Goal: Information Seeking & Learning: Check status

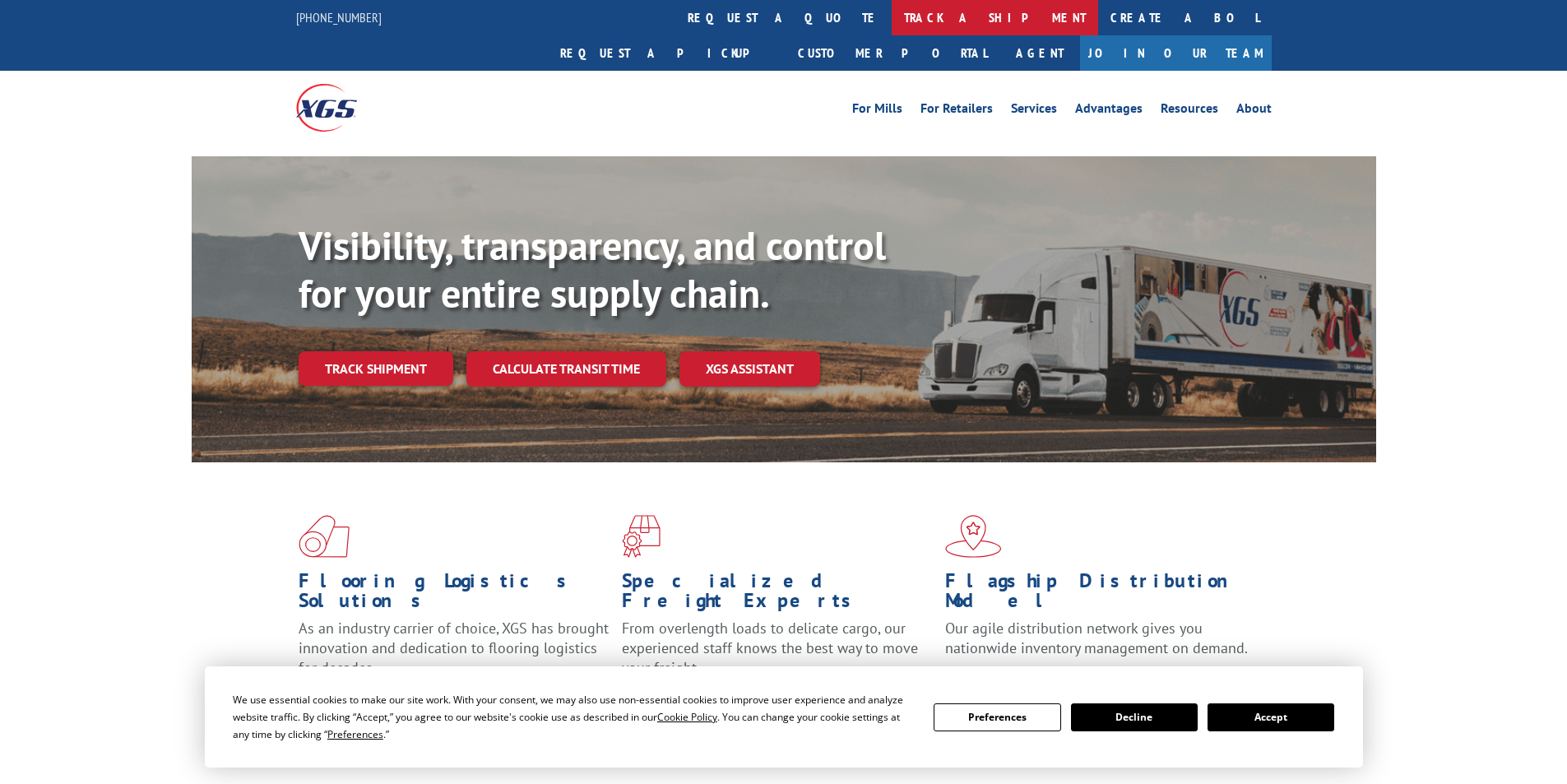
click at [892, 14] on link "track a shipment" at bounding box center [995, 18] width 207 height 35
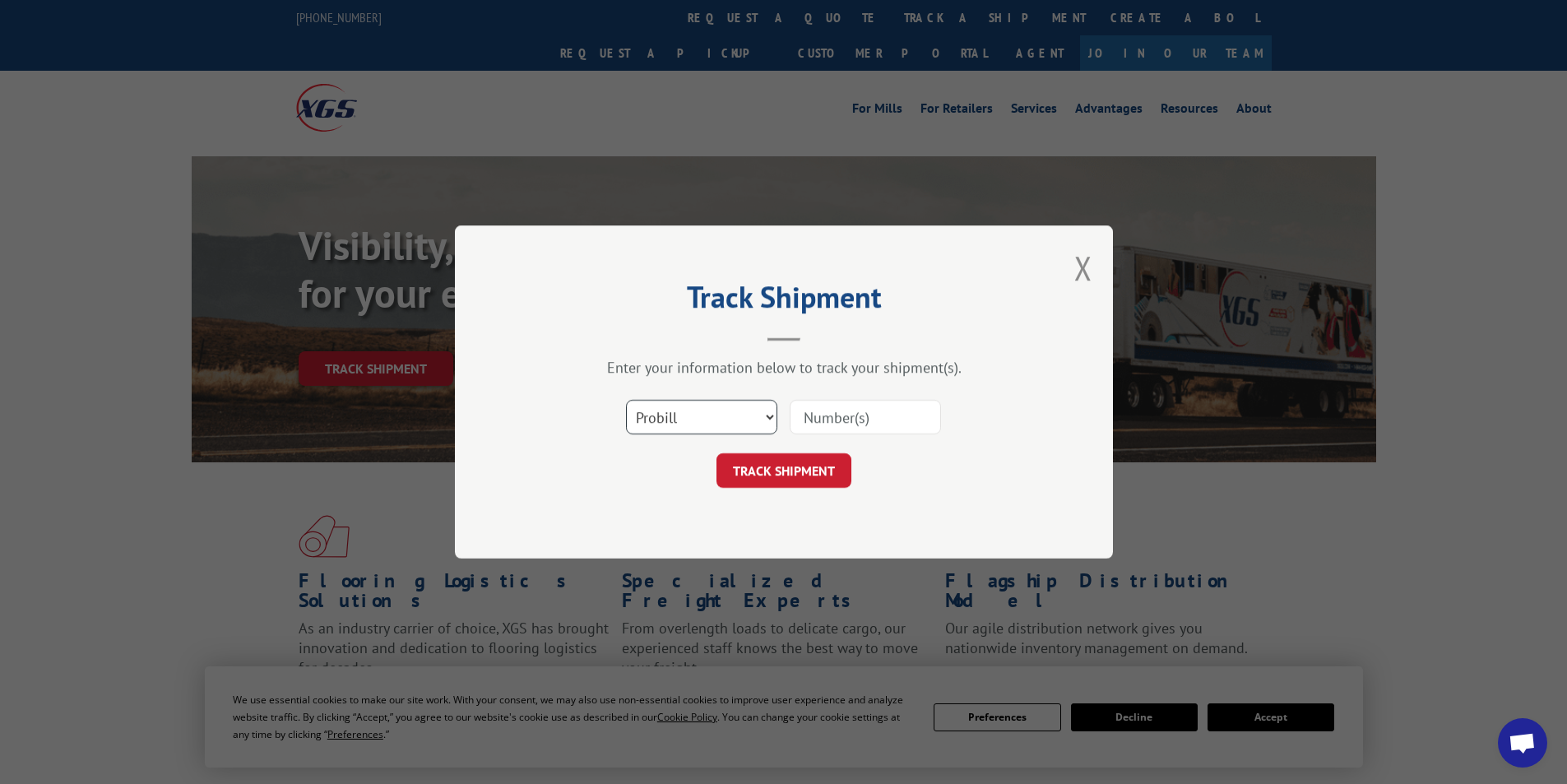
click at [770, 417] on select "Select category... Probill BOL PO" at bounding box center [702, 416] width 152 height 34
select select "po"
click at [626, 399] on select "Select category... Probill BOL PO" at bounding box center [702, 416] width 152 height 34
click at [823, 417] on input at bounding box center [865, 416] width 152 height 34
type input "09521879"
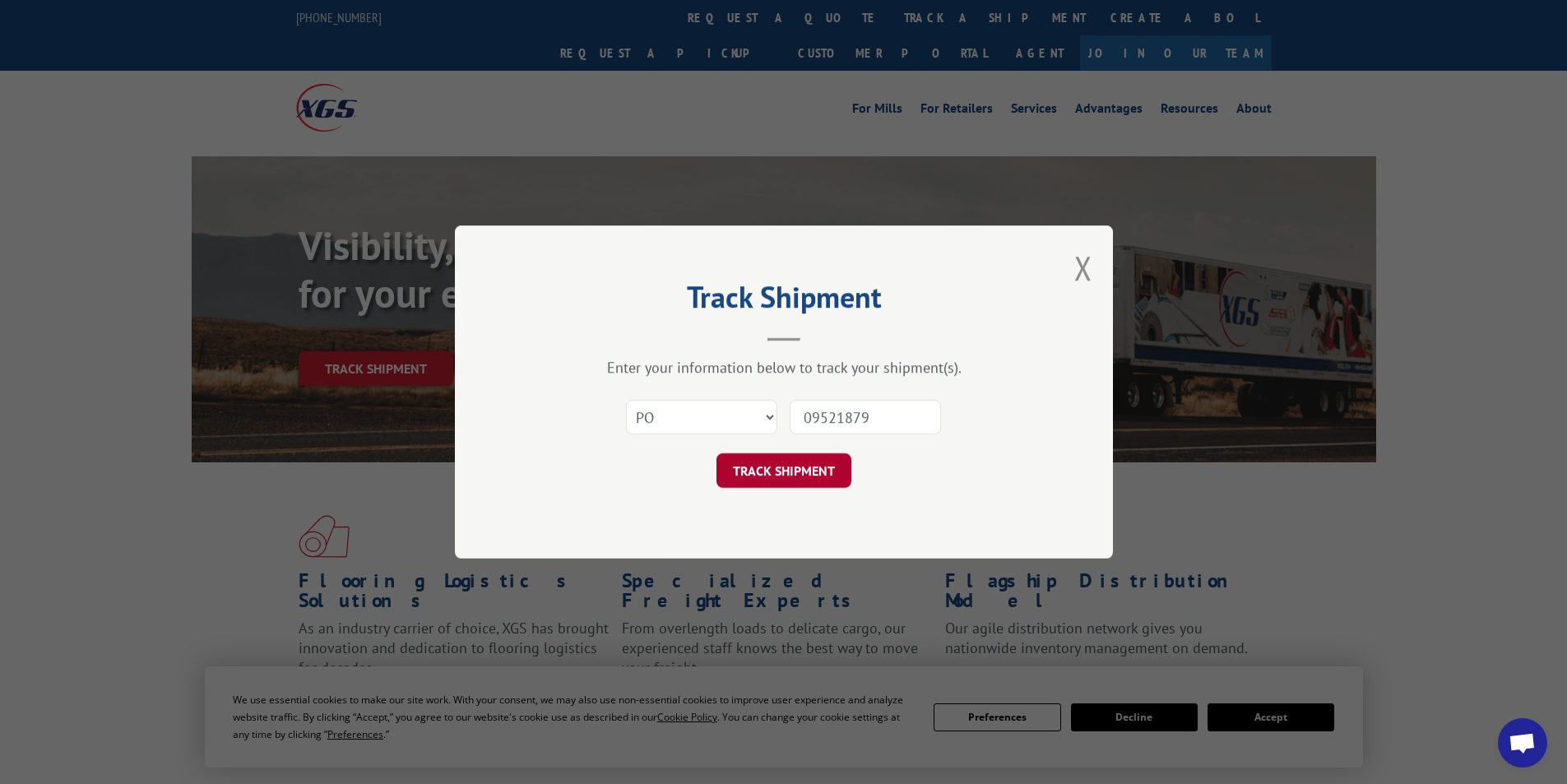
click at [833, 472] on button "TRACK SHIPMENT" at bounding box center [784, 470] width 135 height 34
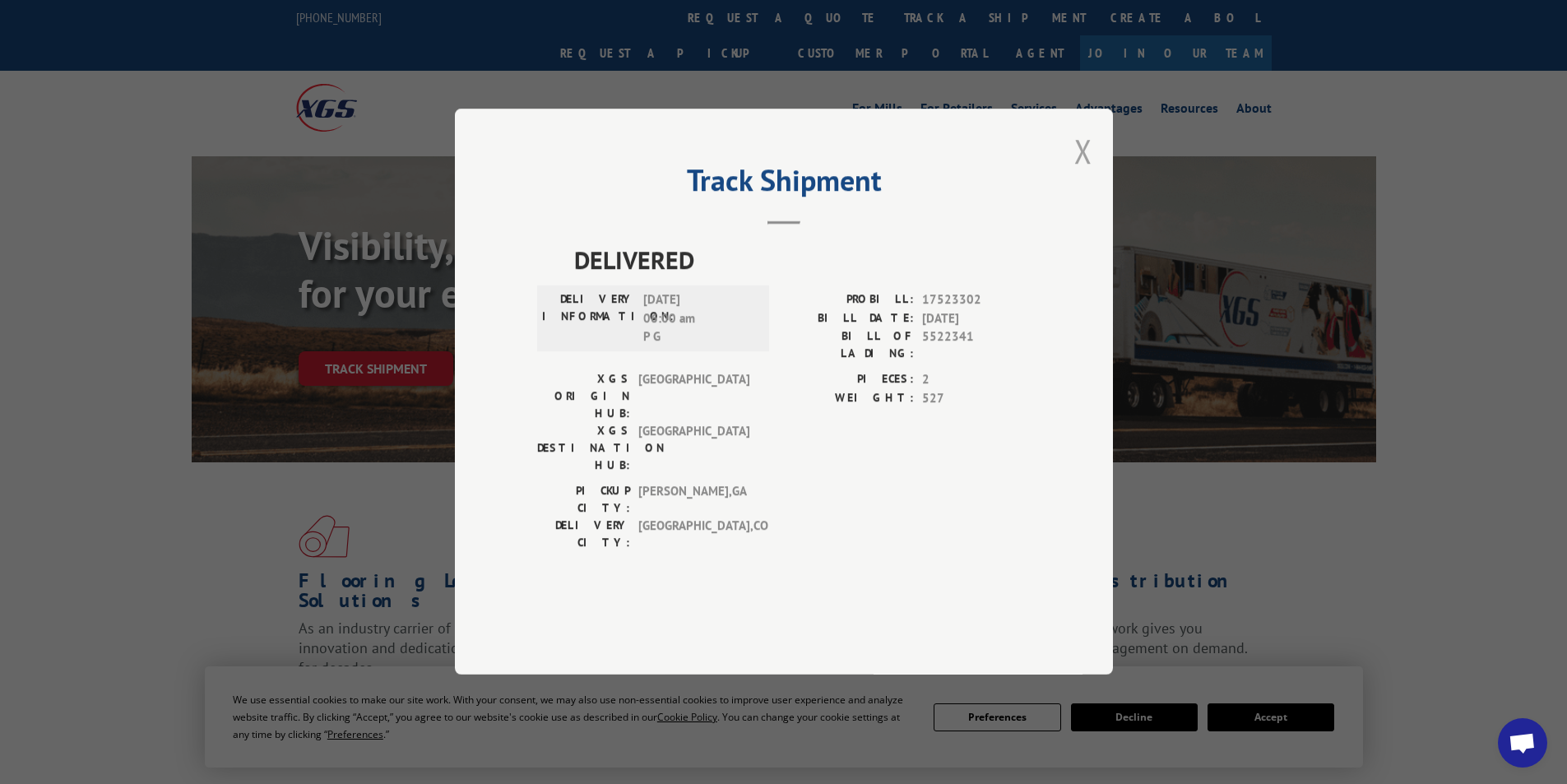
click at [1084, 173] on button "Close modal" at bounding box center [1084, 151] width 18 height 43
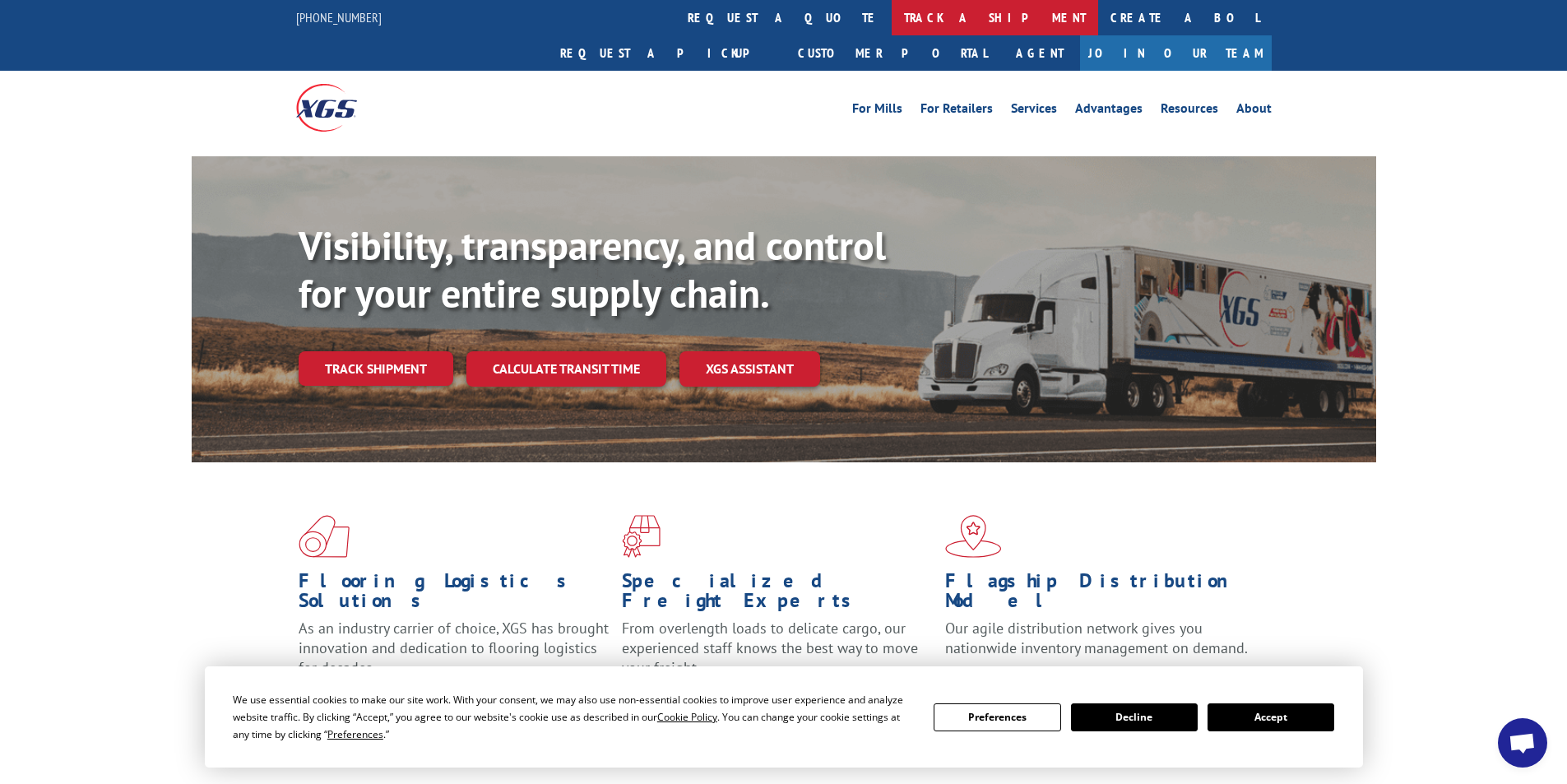
click at [892, 11] on link "track a shipment" at bounding box center [995, 18] width 207 height 35
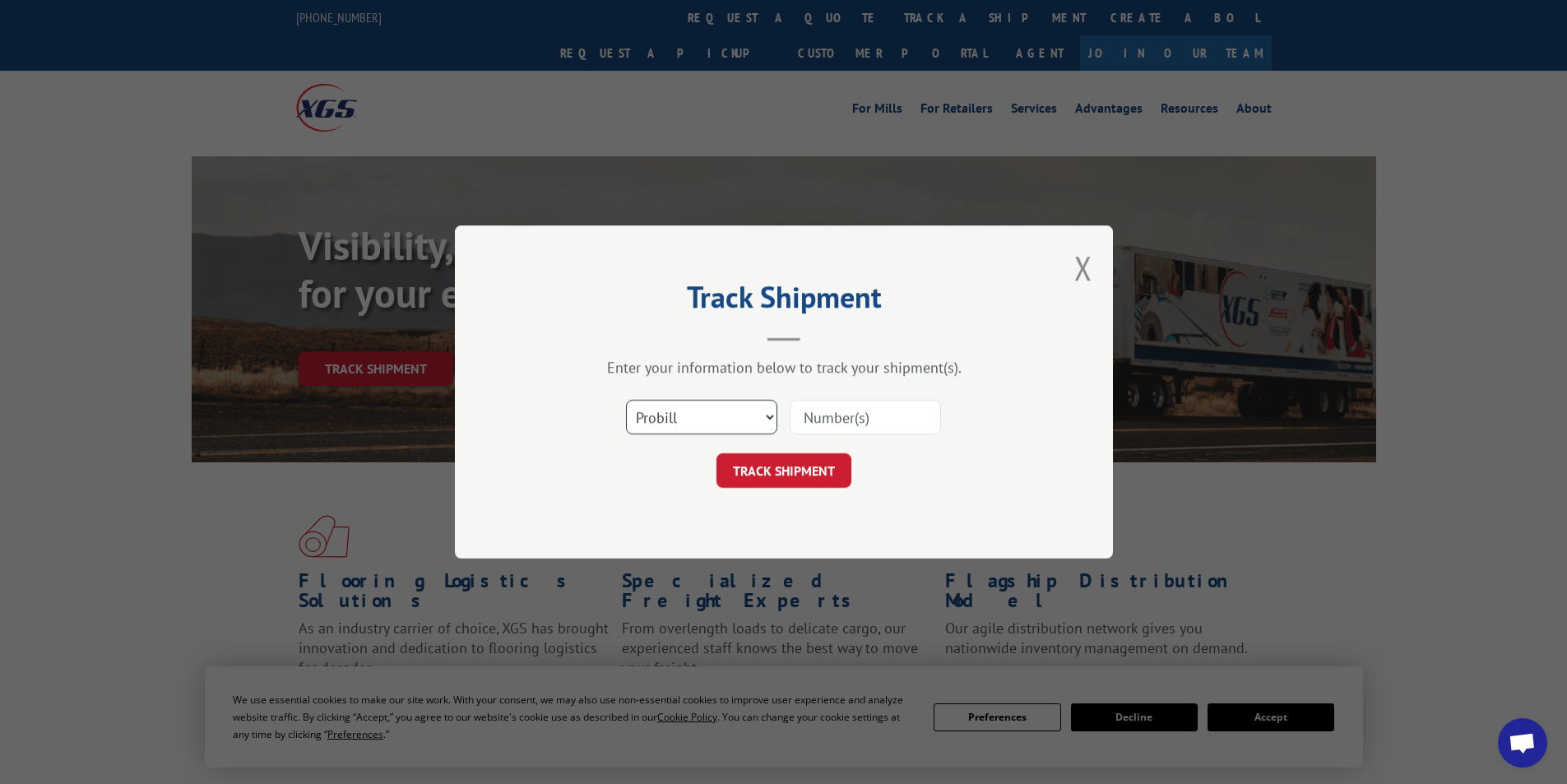
click at [771, 416] on select "Select category... Probill BOL PO" at bounding box center [702, 416] width 152 height 34
select select "po"
click at [626, 399] on select "Select category... Probill BOL PO" at bounding box center [702, 416] width 152 height 34
click at [825, 419] on input at bounding box center [865, 416] width 152 height 34
type input "0951932"
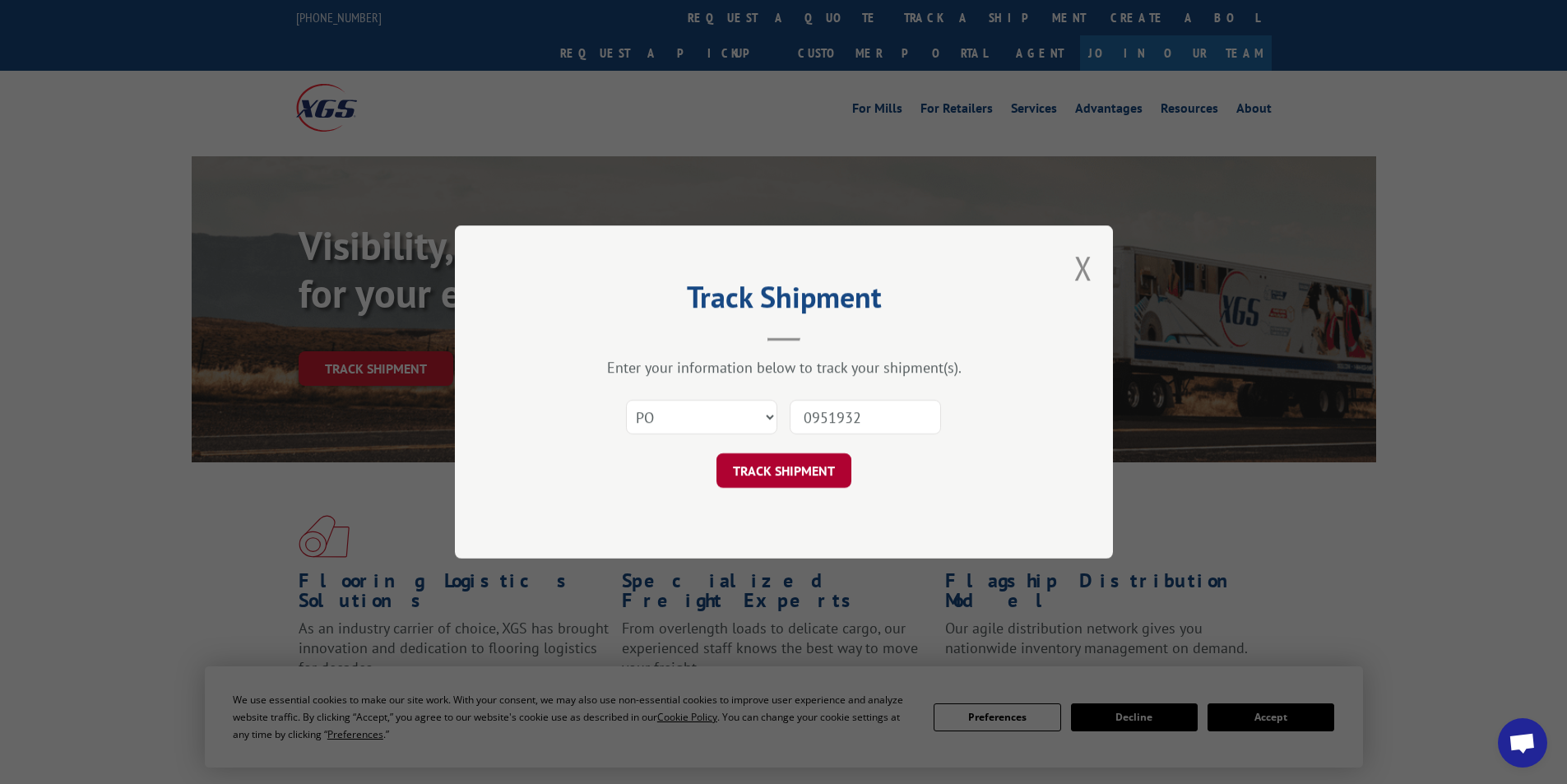
click at [774, 467] on button "TRACK SHIPMENT" at bounding box center [784, 470] width 135 height 34
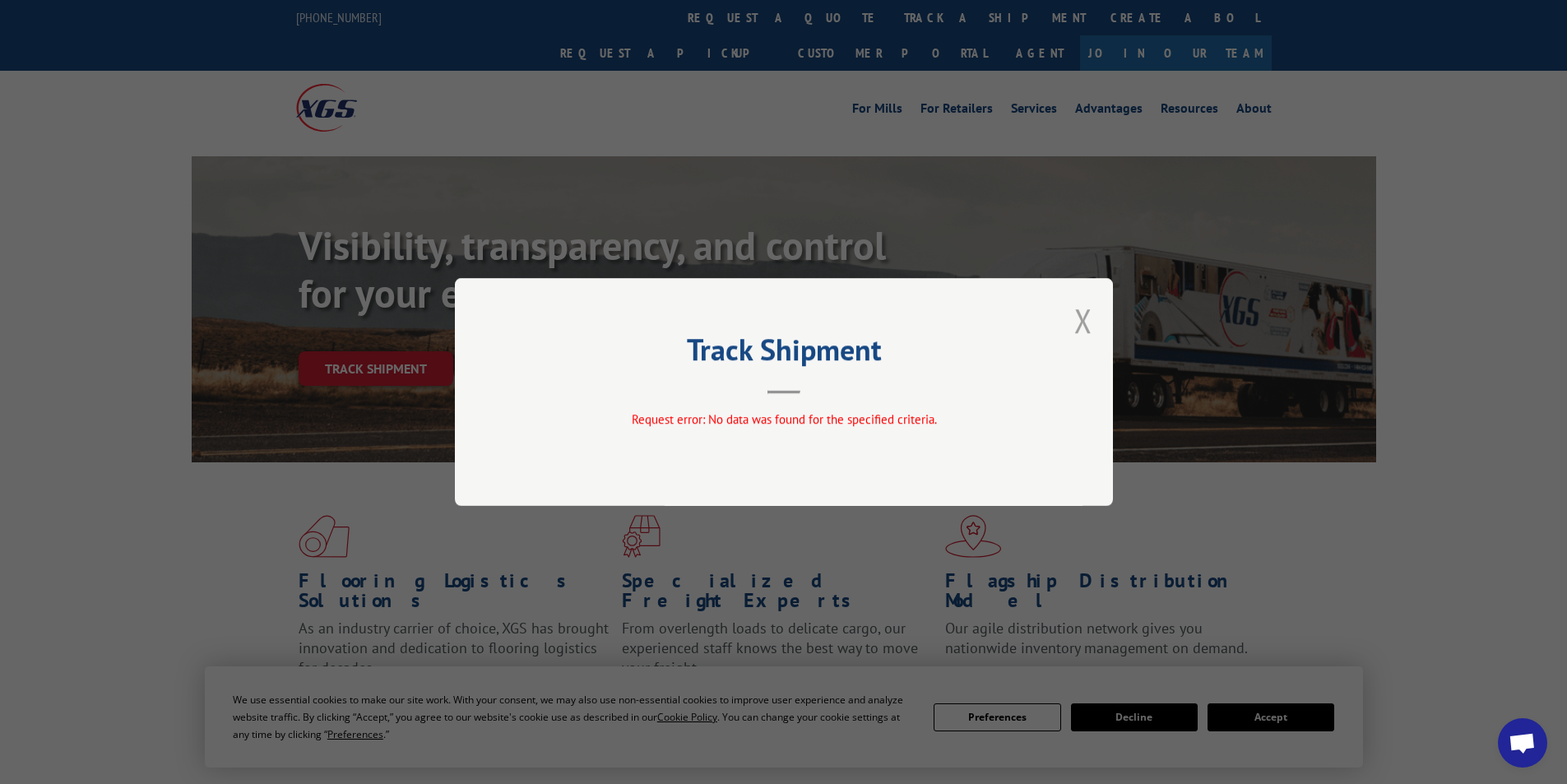
click at [1086, 324] on button "Close modal" at bounding box center [1084, 320] width 18 height 43
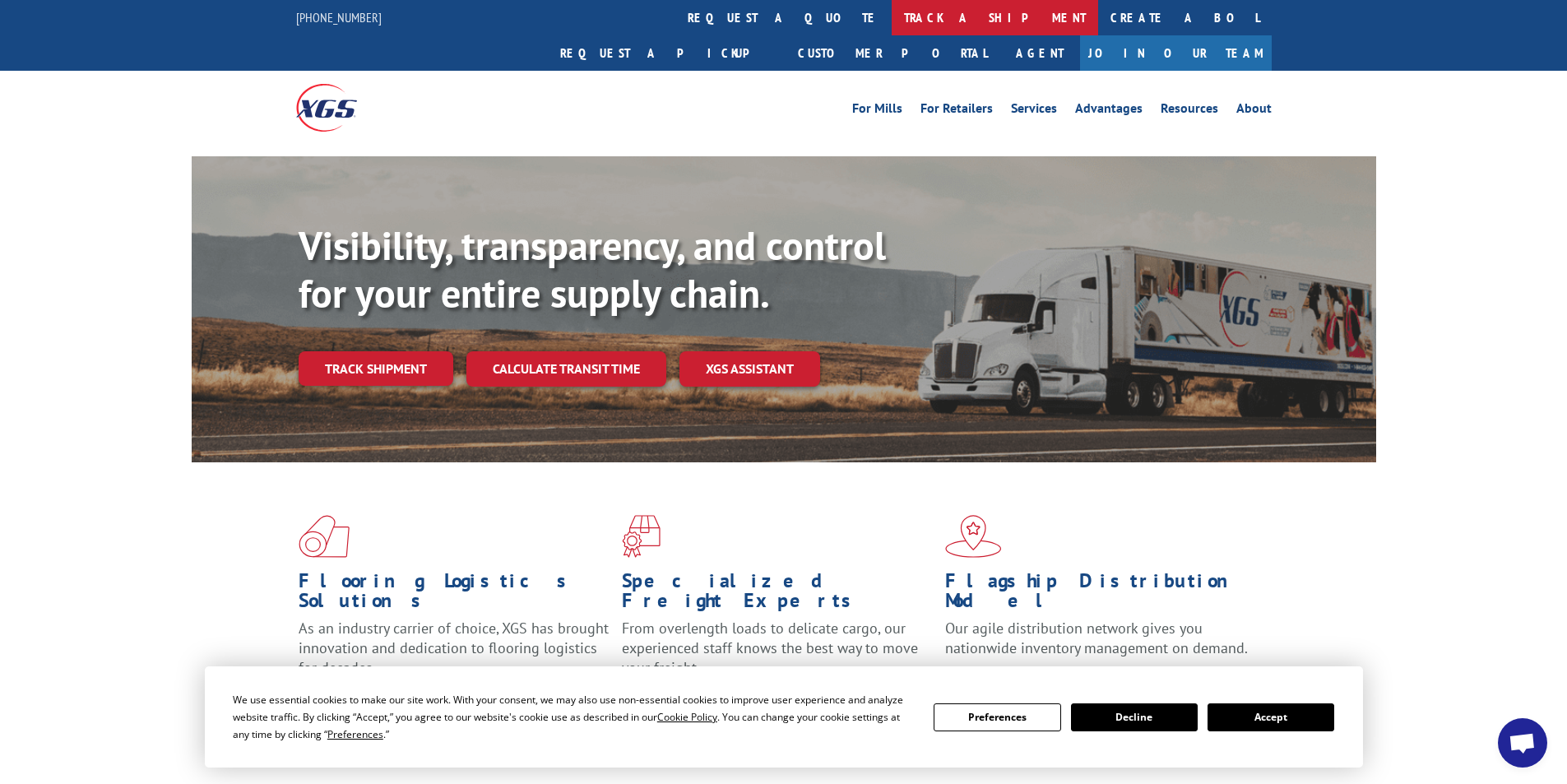
click at [892, 22] on link "track a shipment" at bounding box center [995, 18] width 207 height 35
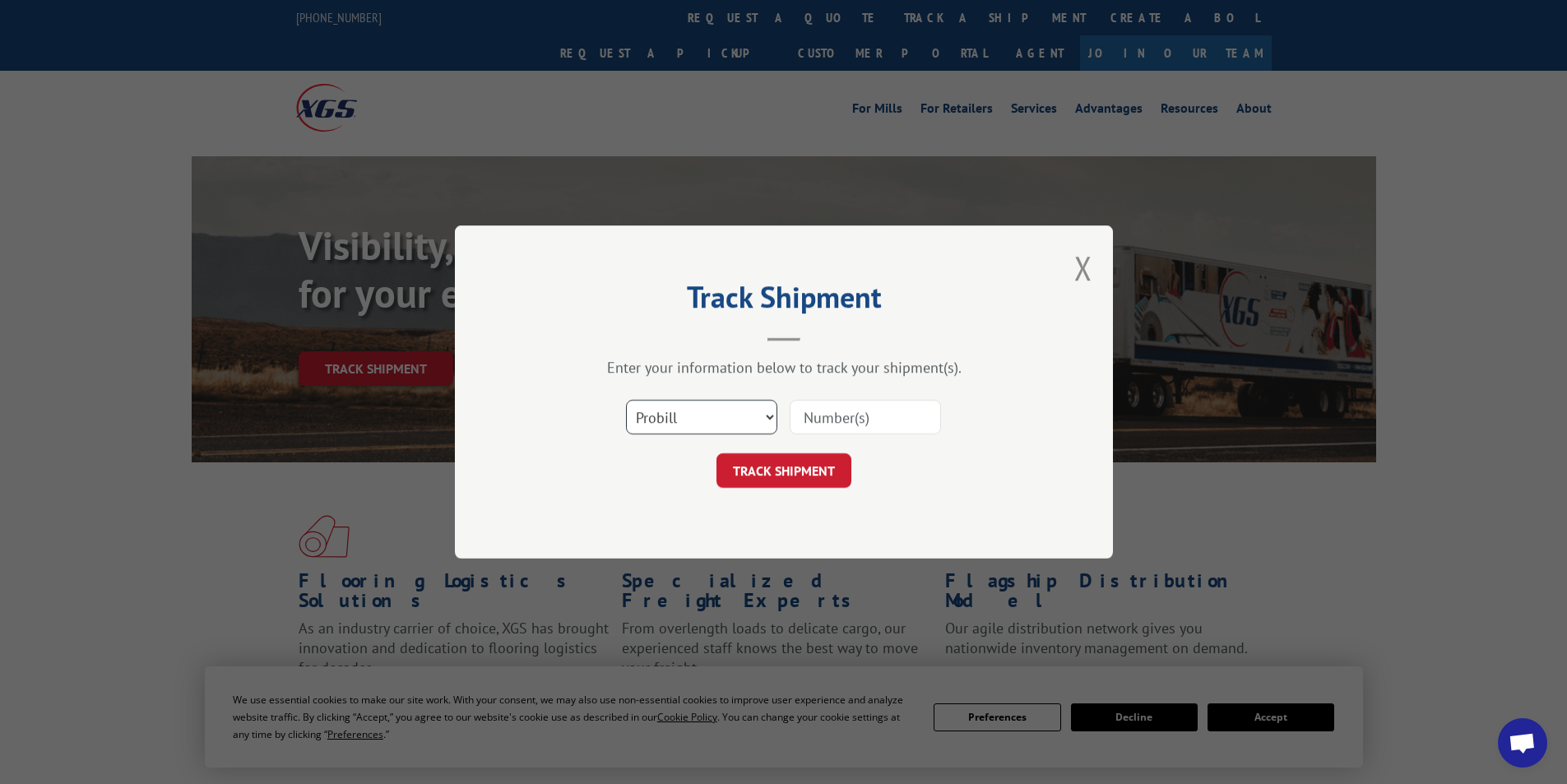
click at [767, 415] on select "Select category... Probill BOL PO" at bounding box center [702, 416] width 152 height 34
select select "po"
click at [626, 399] on select "Select category... Probill BOL PO" at bounding box center [702, 416] width 152 height 34
click at [846, 416] on input at bounding box center [865, 416] width 152 height 34
type input "09521932"
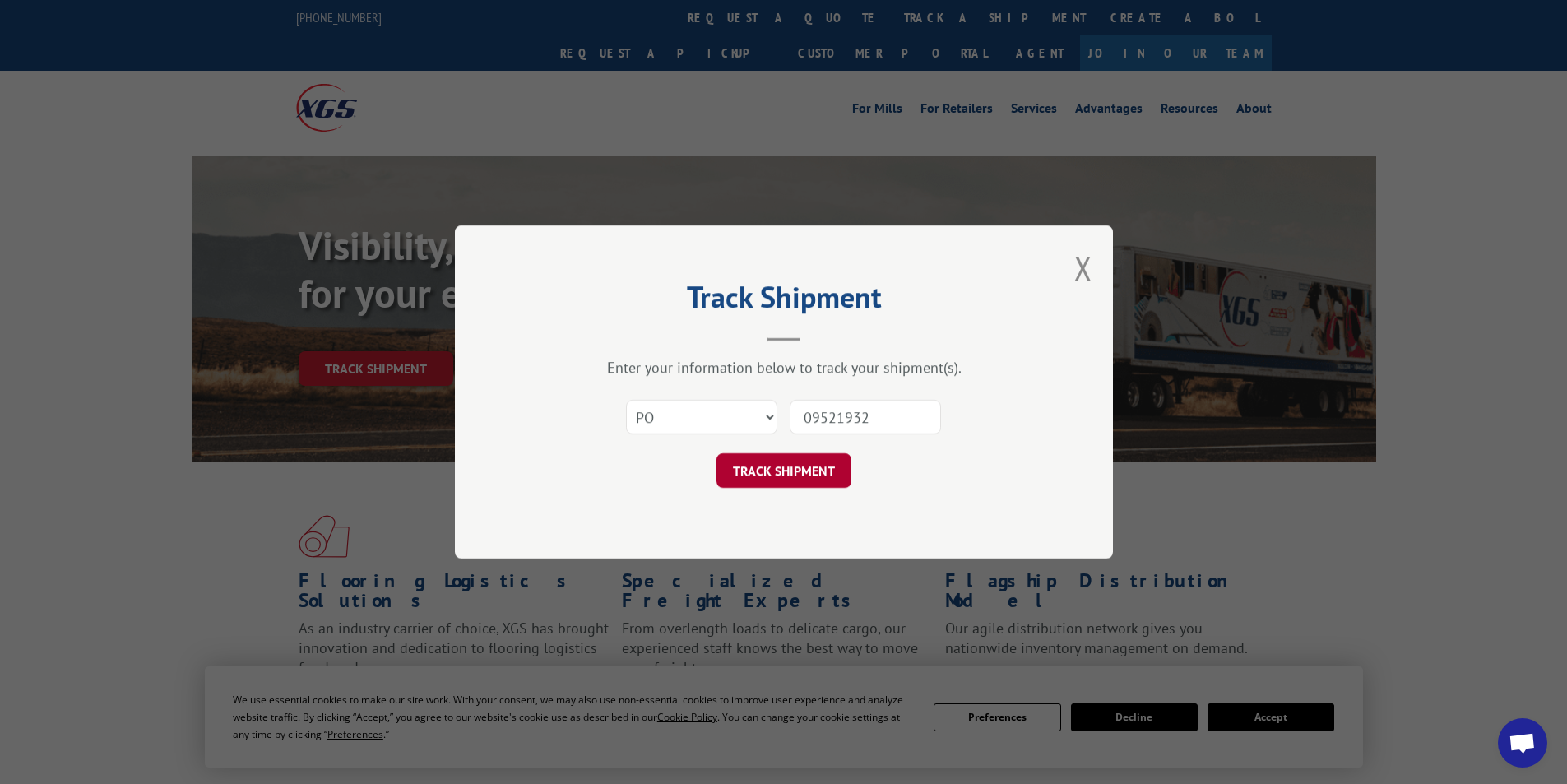
click at [817, 468] on button "TRACK SHIPMENT" at bounding box center [784, 470] width 135 height 34
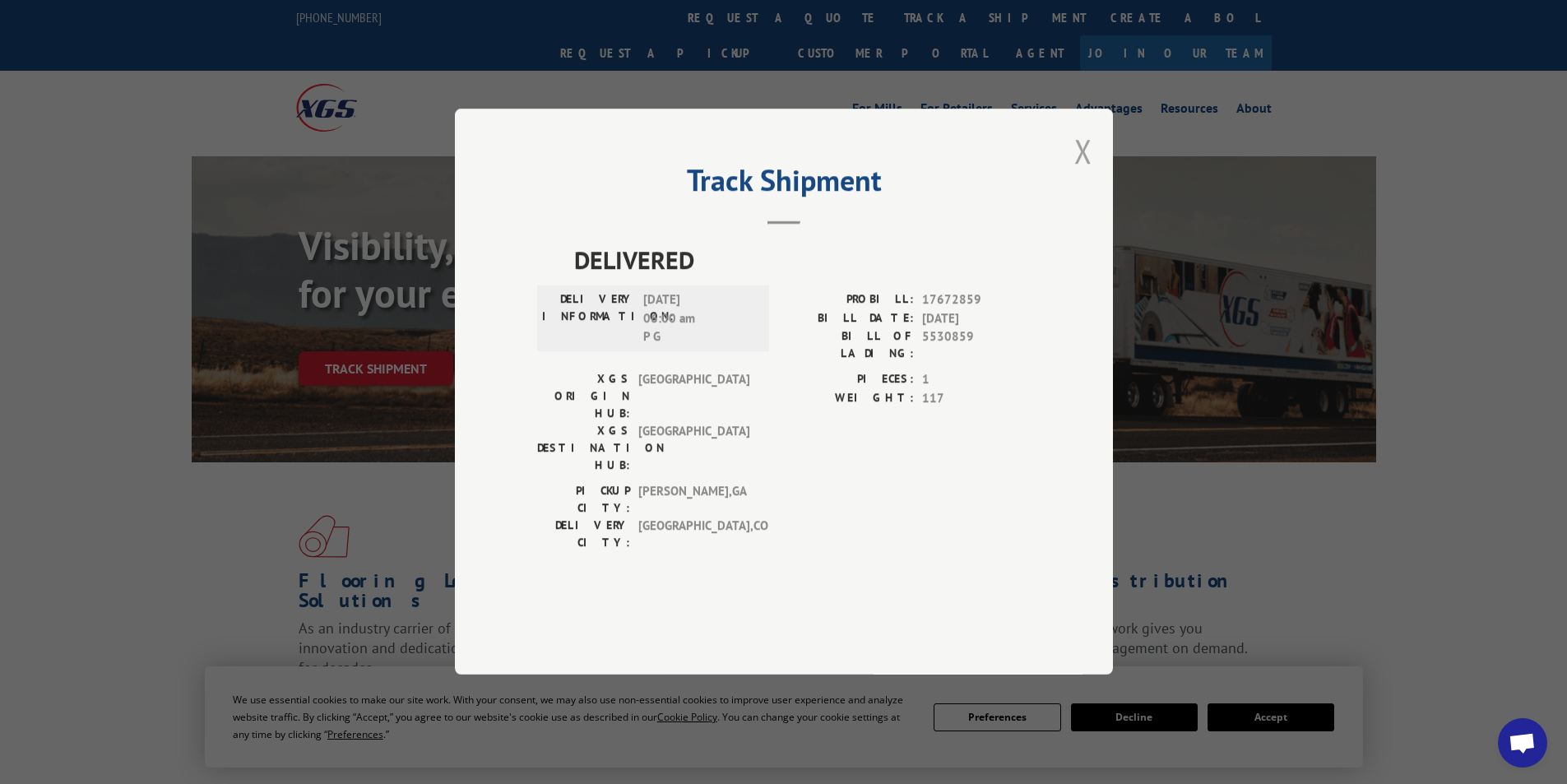
click at [1085, 173] on button "Close modal" at bounding box center [1084, 151] width 18 height 43
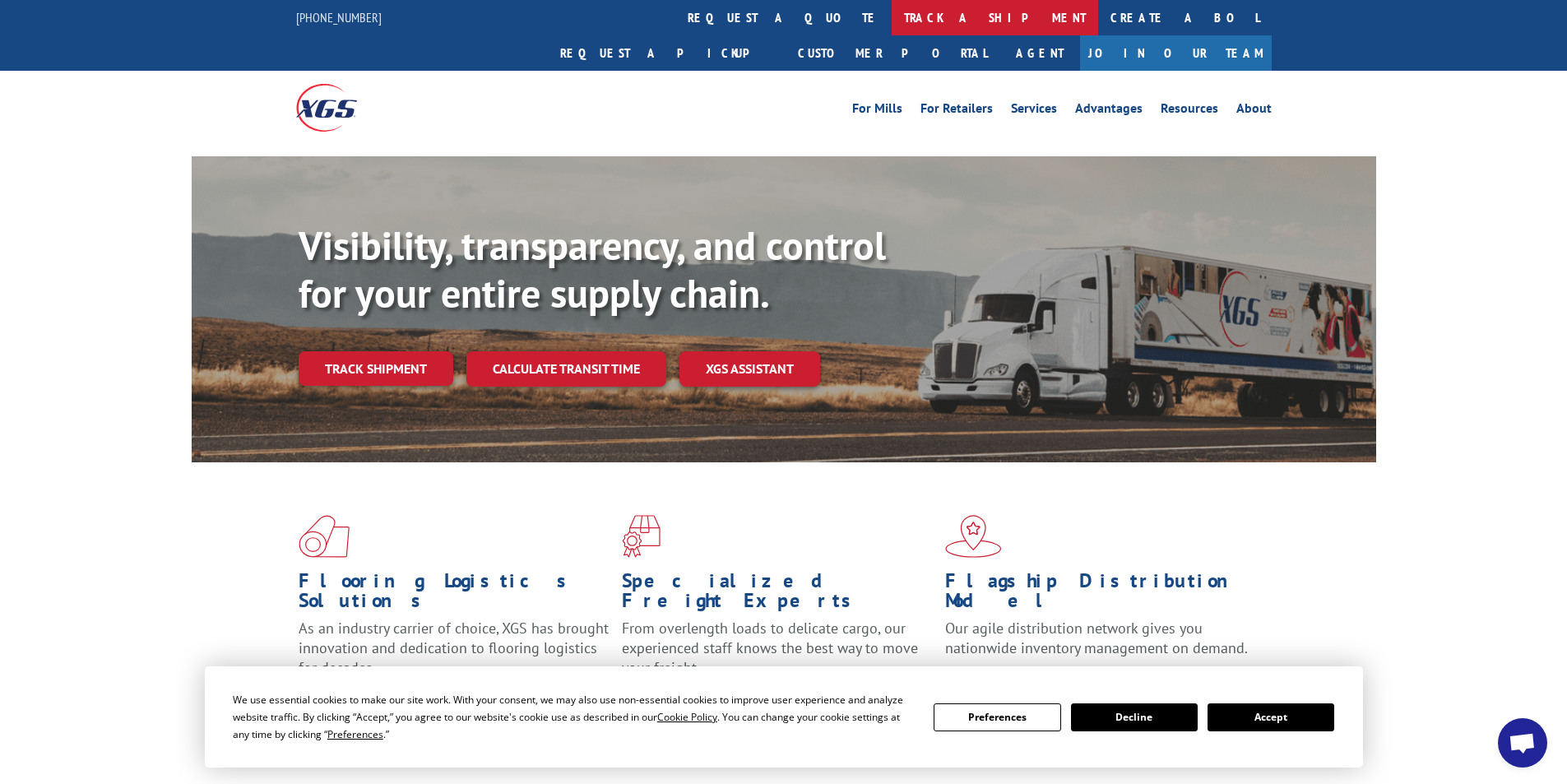
click at [892, 13] on link "track a shipment" at bounding box center [995, 18] width 207 height 35
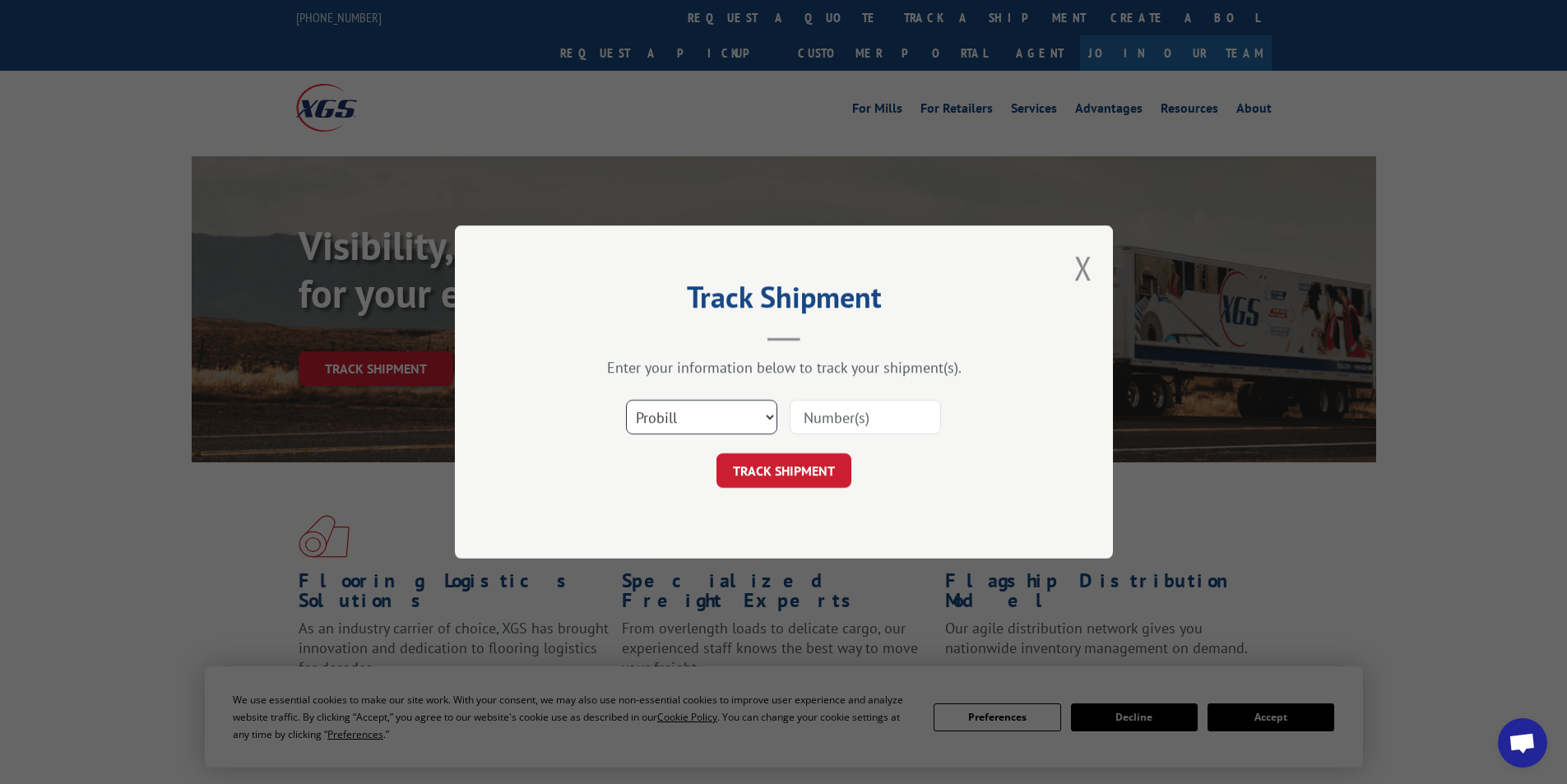
click at [772, 418] on select "Select category... Probill BOL PO" at bounding box center [702, 416] width 152 height 34
select select "po"
click at [626, 399] on select "Select category... Probill BOL PO" at bounding box center [702, 416] width 152 height 34
click at [832, 419] on input at bounding box center [865, 416] width 152 height 34
type input "09521924"
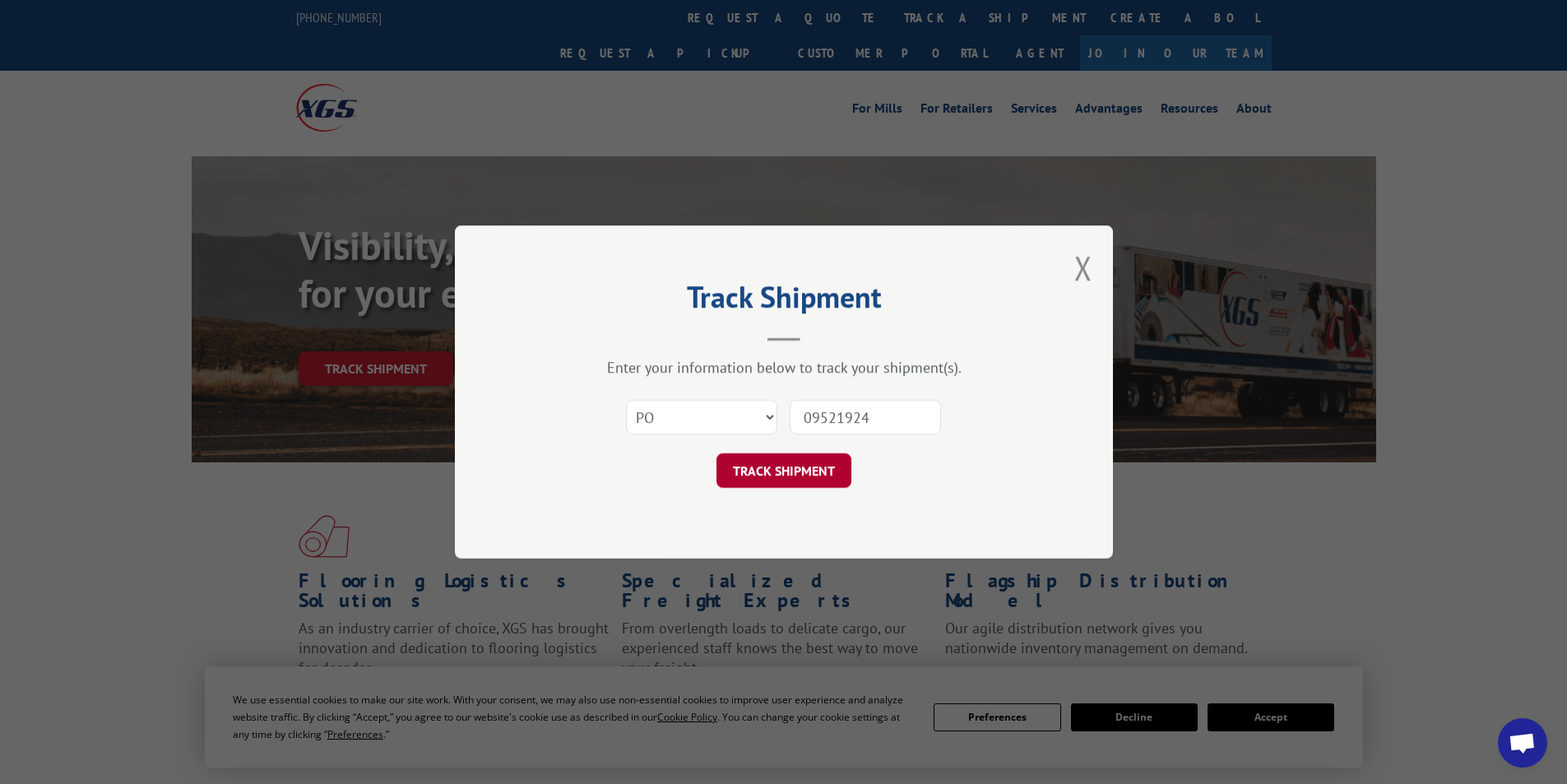
click at [770, 464] on button "TRACK SHIPMENT" at bounding box center [784, 470] width 135 height 34
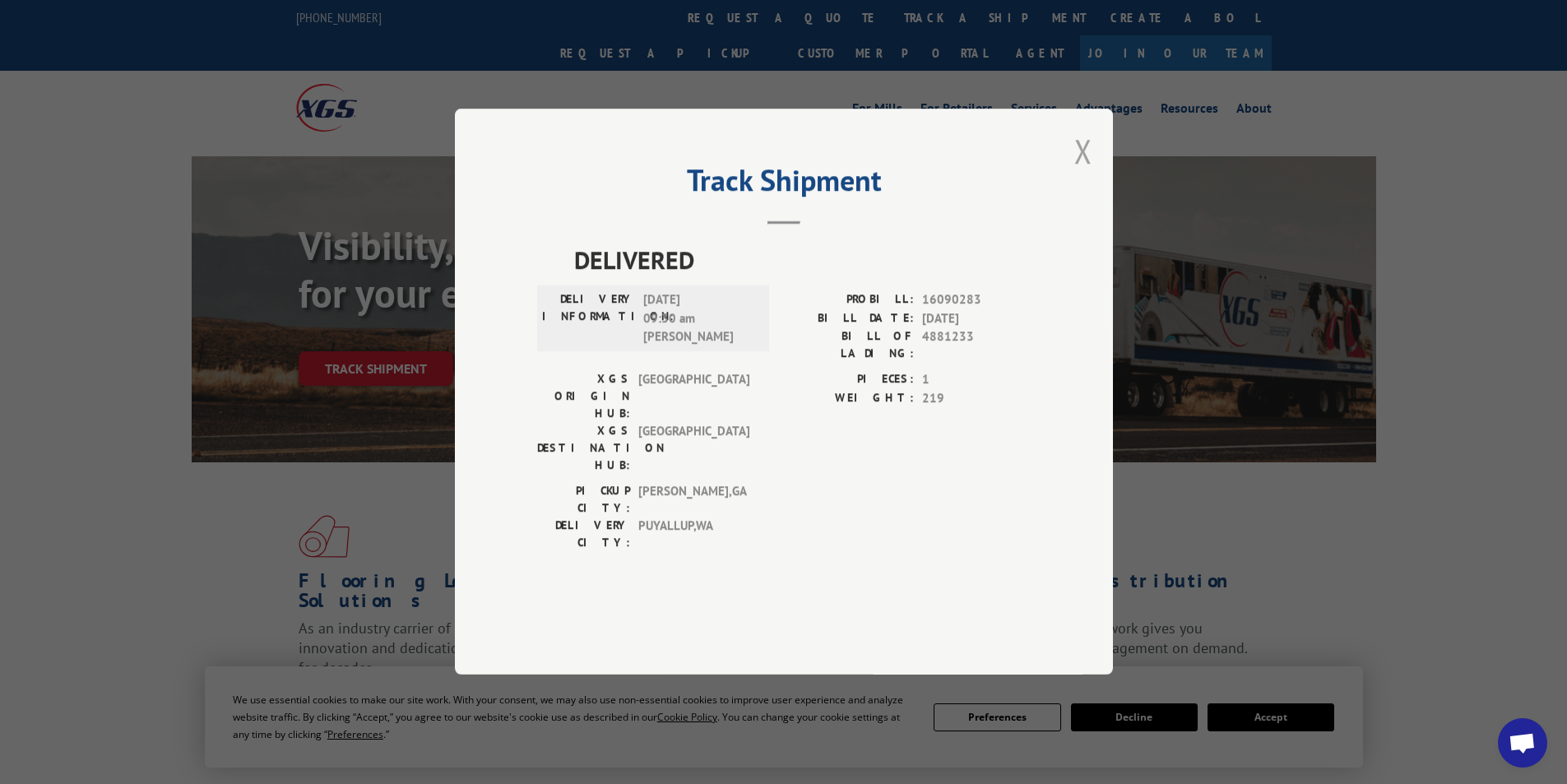
click at [1085, 173] on button "Close modal" at bounding box center [1084, 151] width 18 height 43
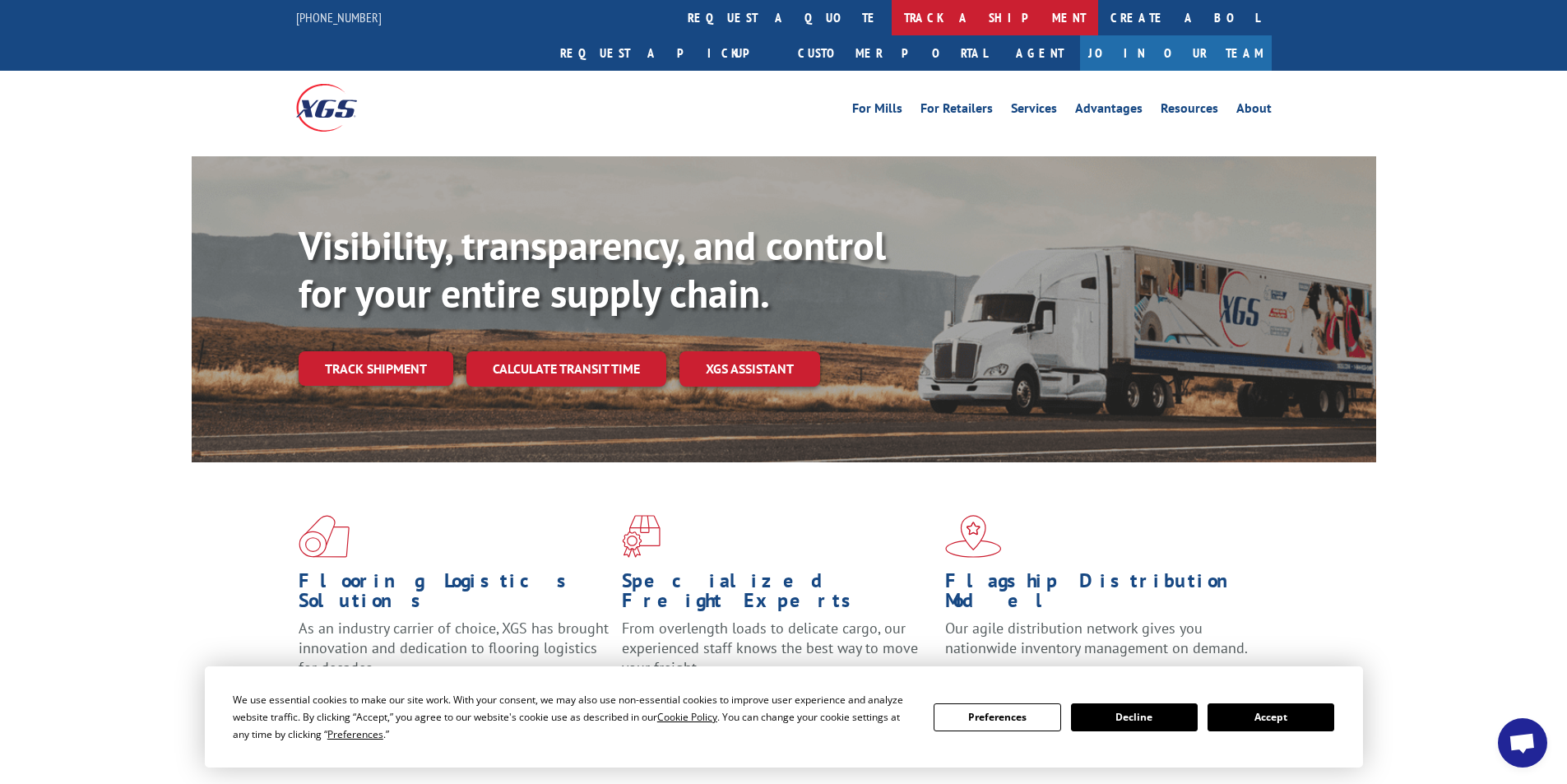
click at [892, 12] on link "track a shipment" at bounding box center [995, 18] width 207 height 35
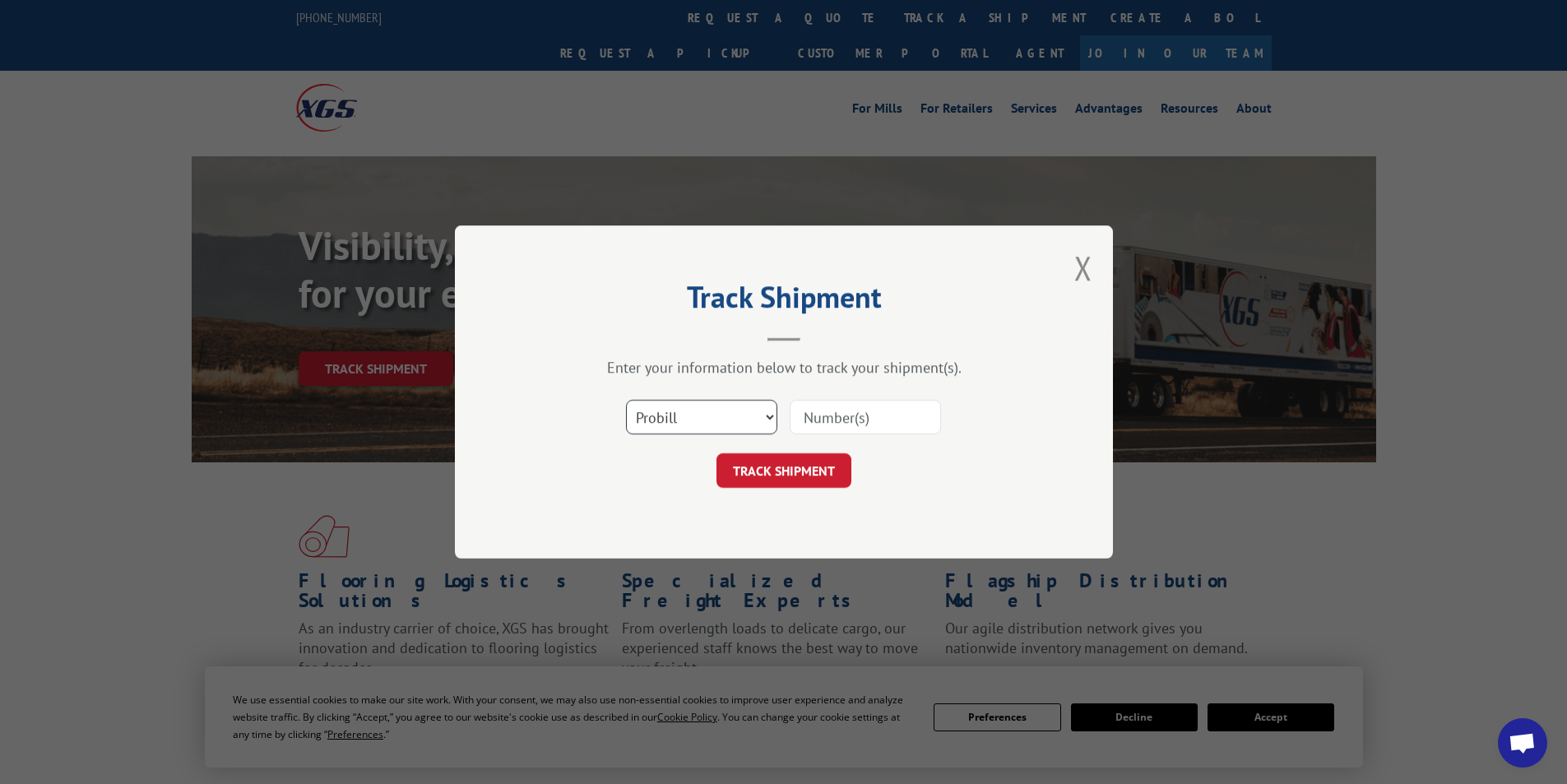
drag, startPoint x: 768, startPoint y: 413, endPoint x: 761, endPoint y: 424, distance: 13.0
click at [768, 413] on select "Select category... Probill BOL PO" at bounding box center [702, 416] width 152 height 34
select select "po"
click at [626, 399] on select "Select category... Probill BOL PO" at bounding box center [702, 416] width 152 height 34
click at [858, 417] on input at bounding box center [865, 416] width 152 height 34
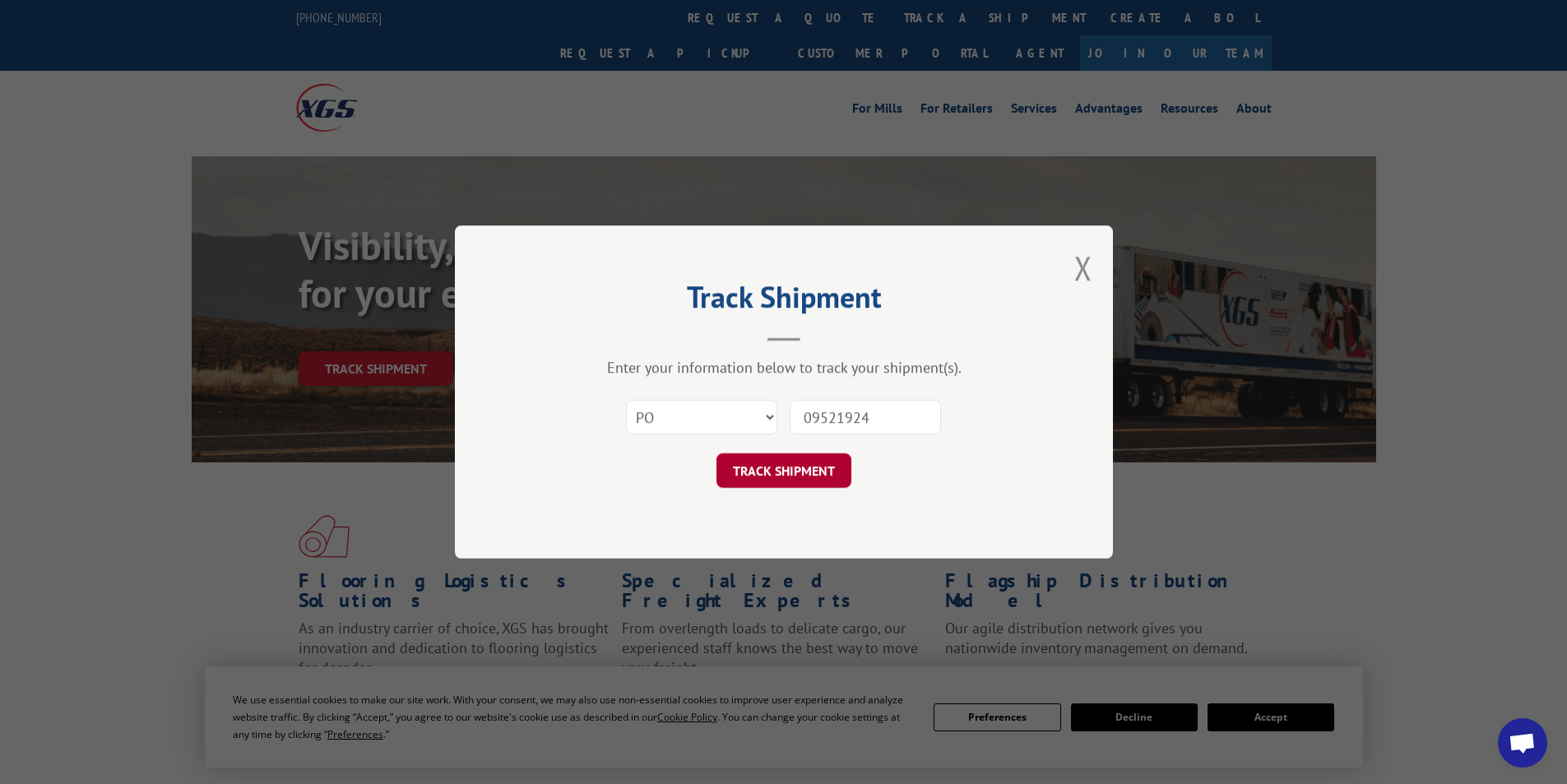
type input "09521924"
click at [758, 458] on button "TRACK SHIPMENT" at bounding box center [784, 470] width 135 height 34
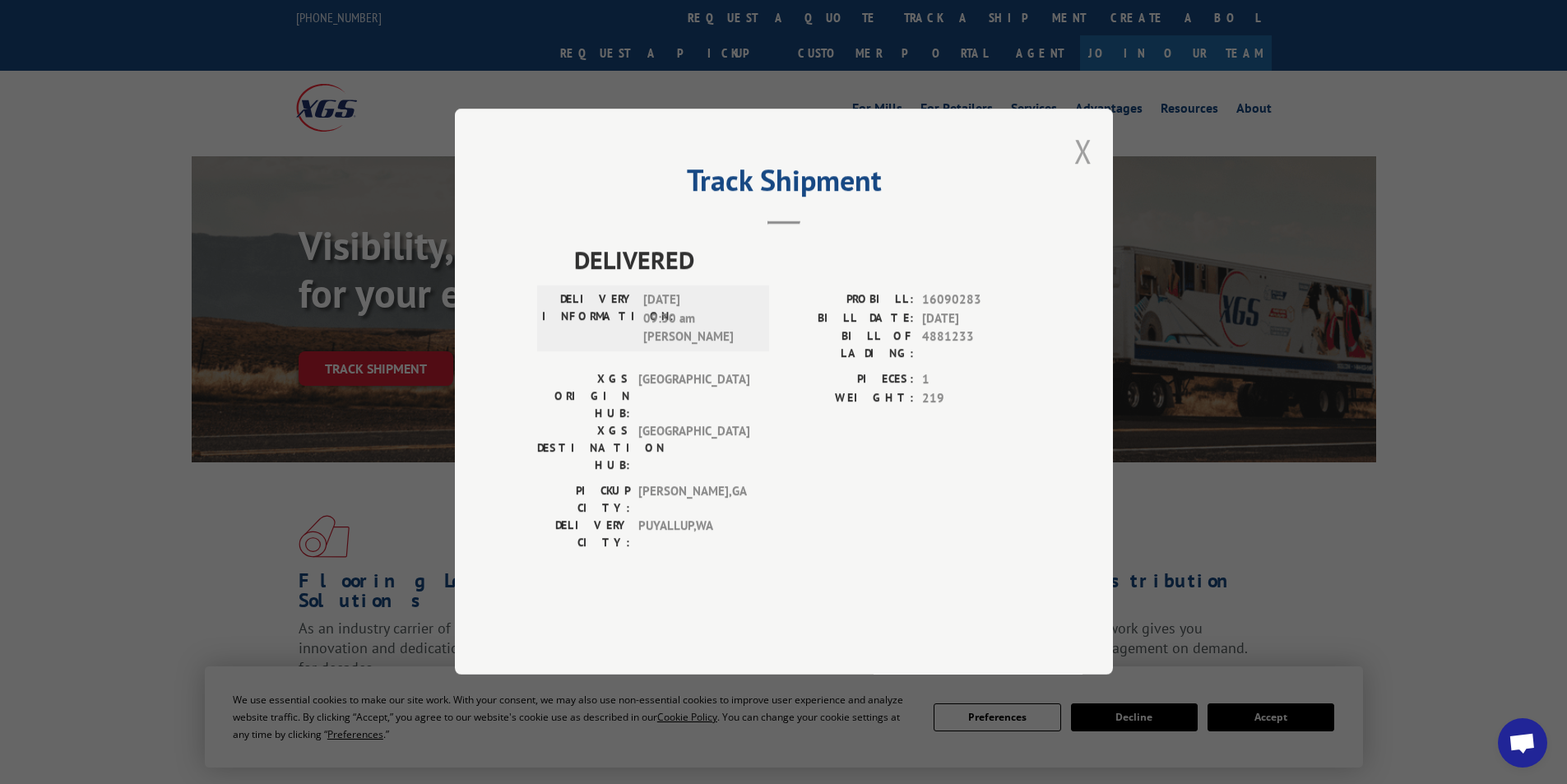
click at [1090, 173] on button "Close modal" at bounding box center [1084, 151] width 18 height 43
